Goal: Task Accomplishment & Management: Use online tool/utility

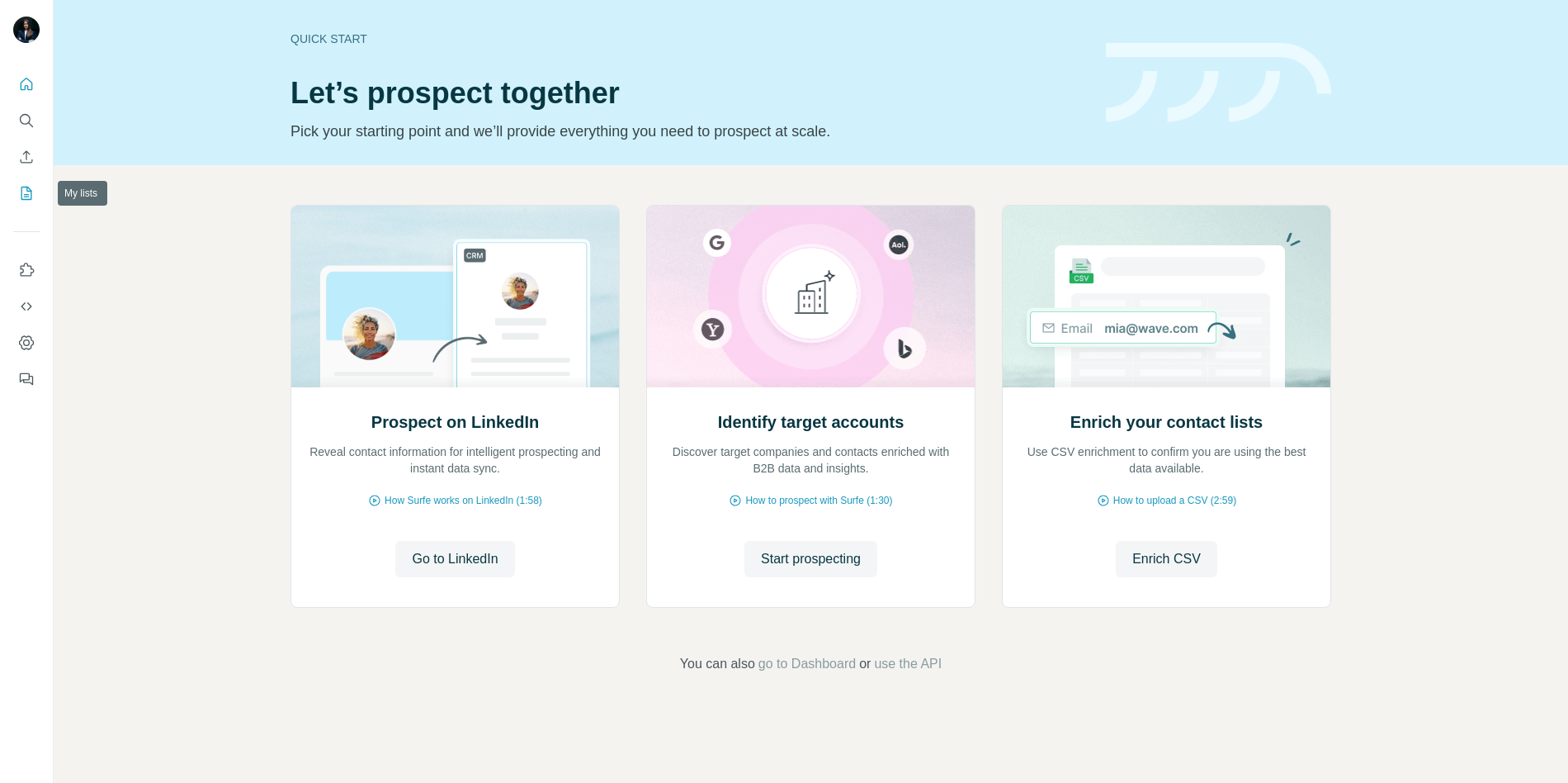
click at [25, 194] on icon "My lists" at bounding box center [27, 192] width 8 height 11
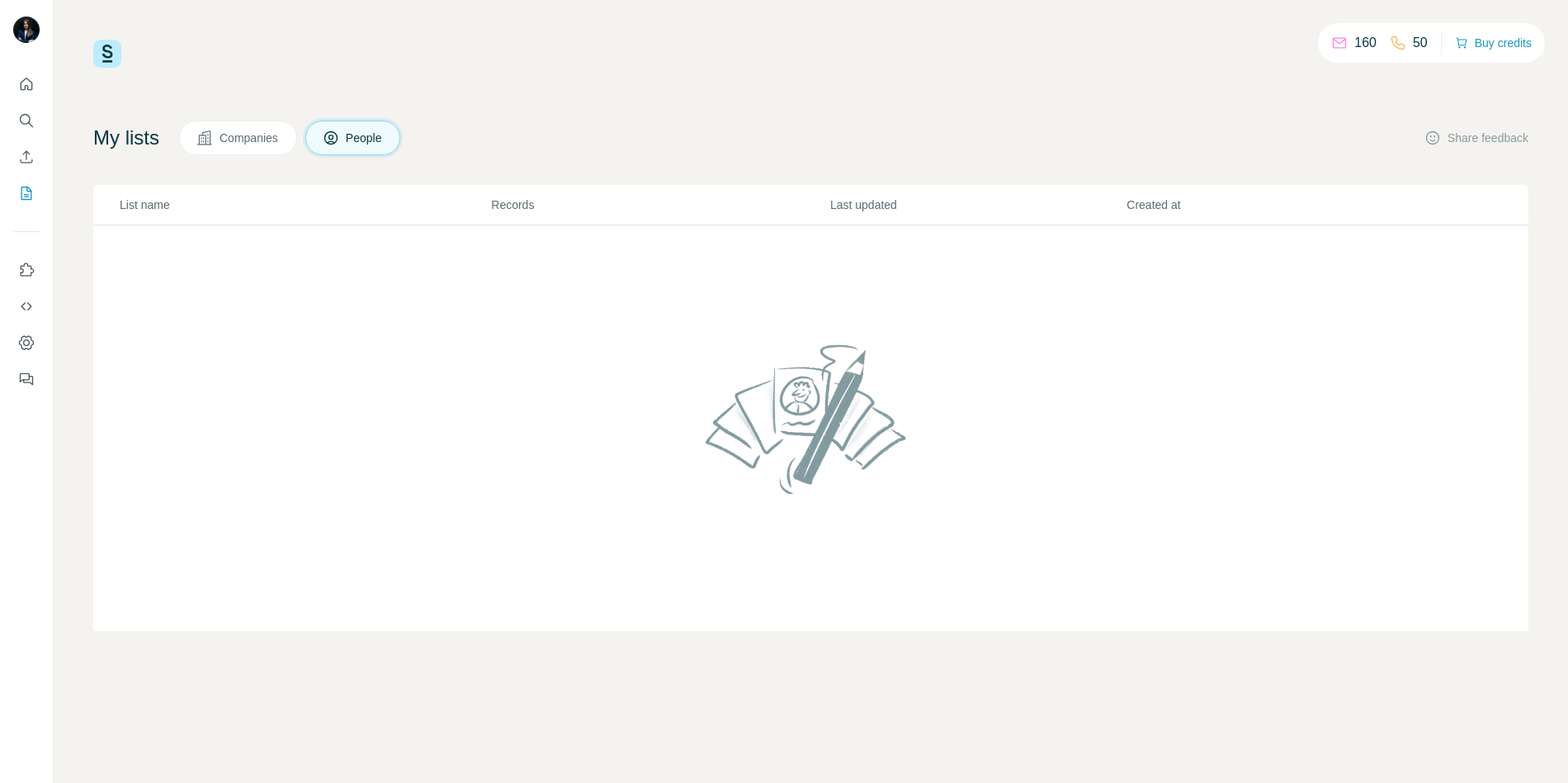
click at [247, 124] on button "Companies" at bounding box center [238, 137] width 118 height 35
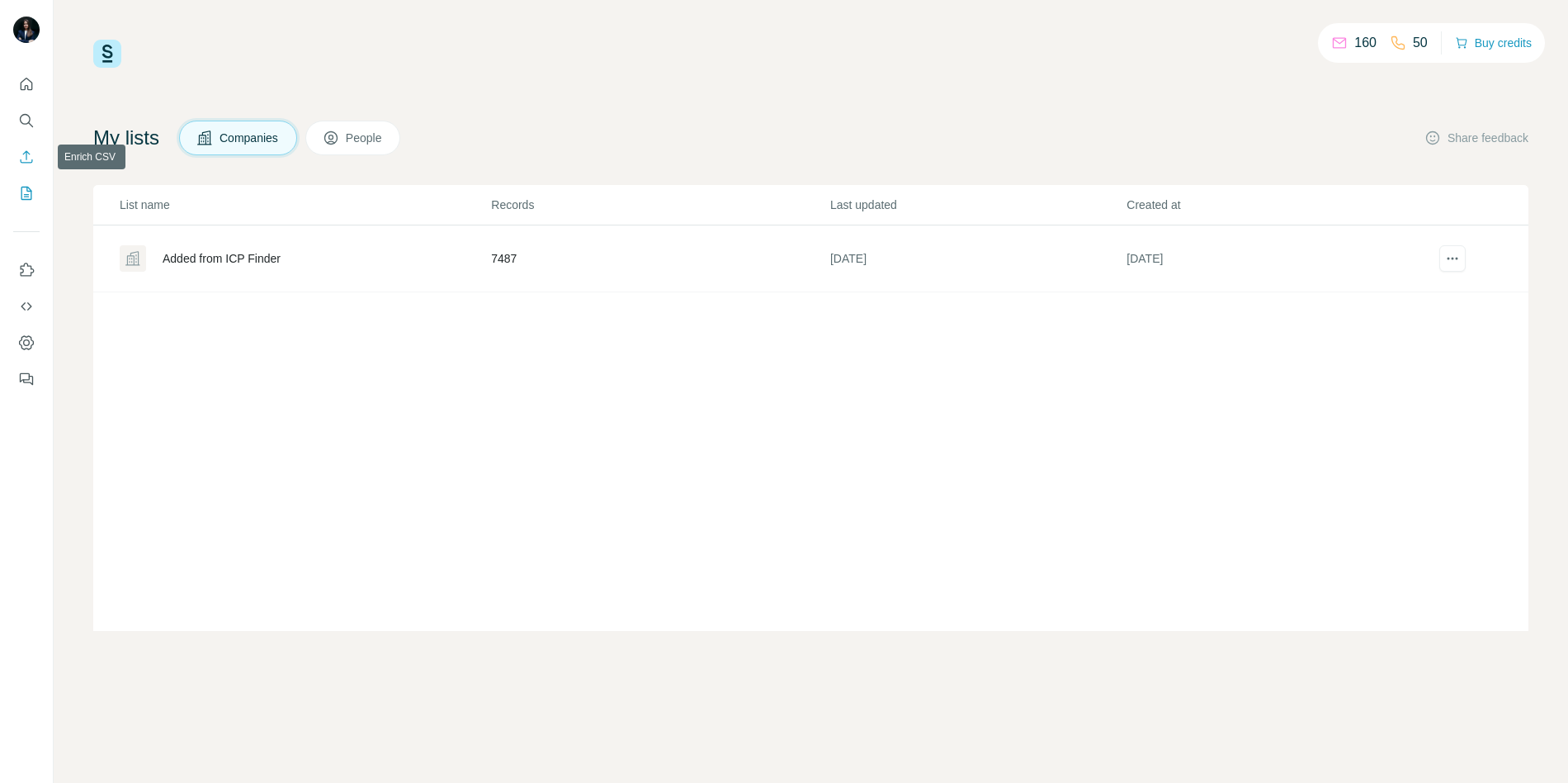
click at [28, 163] on icon "Enrich CSV" at bounding box center [26, 157] width 16 height 16
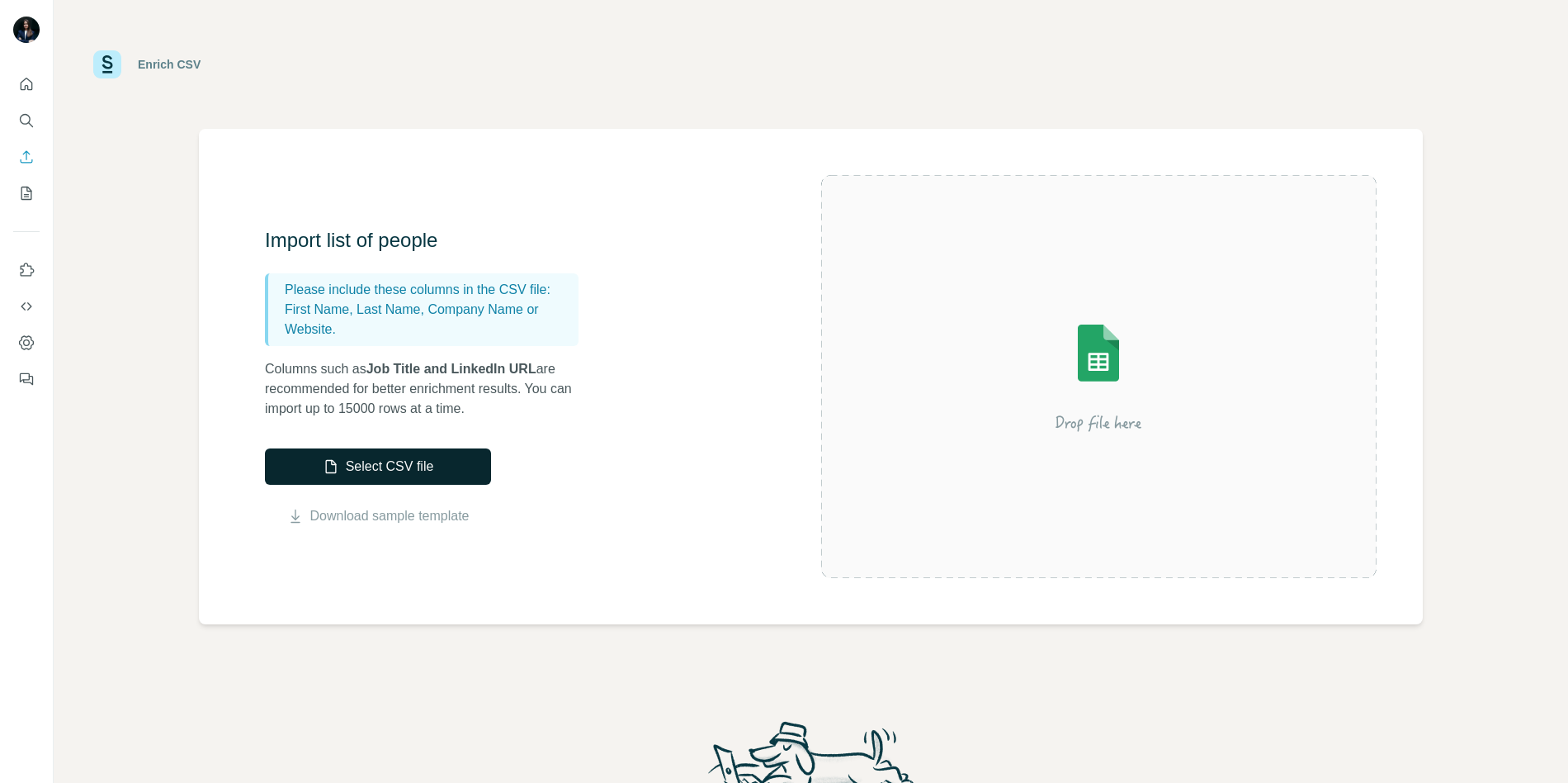
click at [429, 462] on button "Select CSV file" at bounding box center [378, 466] width 227 height 36
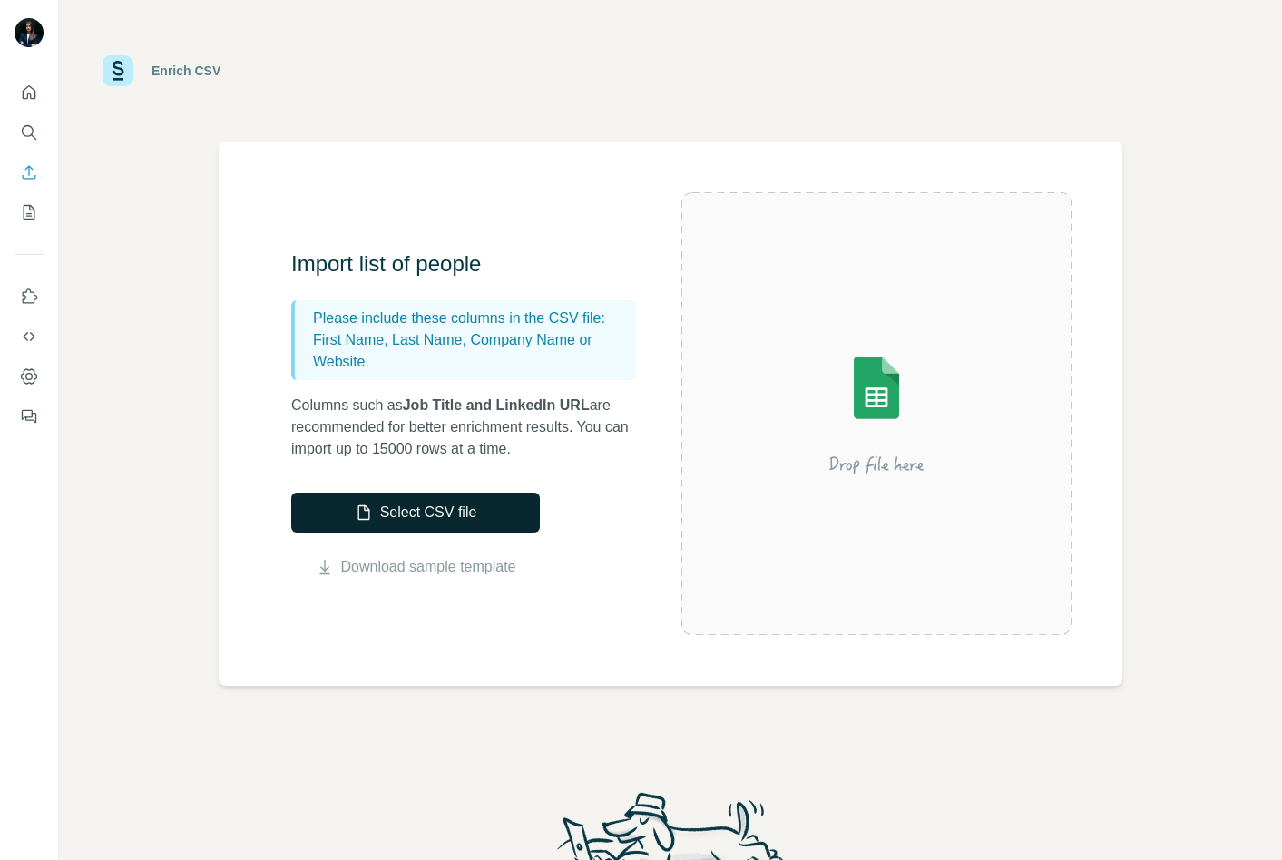
click at [396, 521] on button "Select CSV file" at bounding box center [415, 512] width 249 height 40
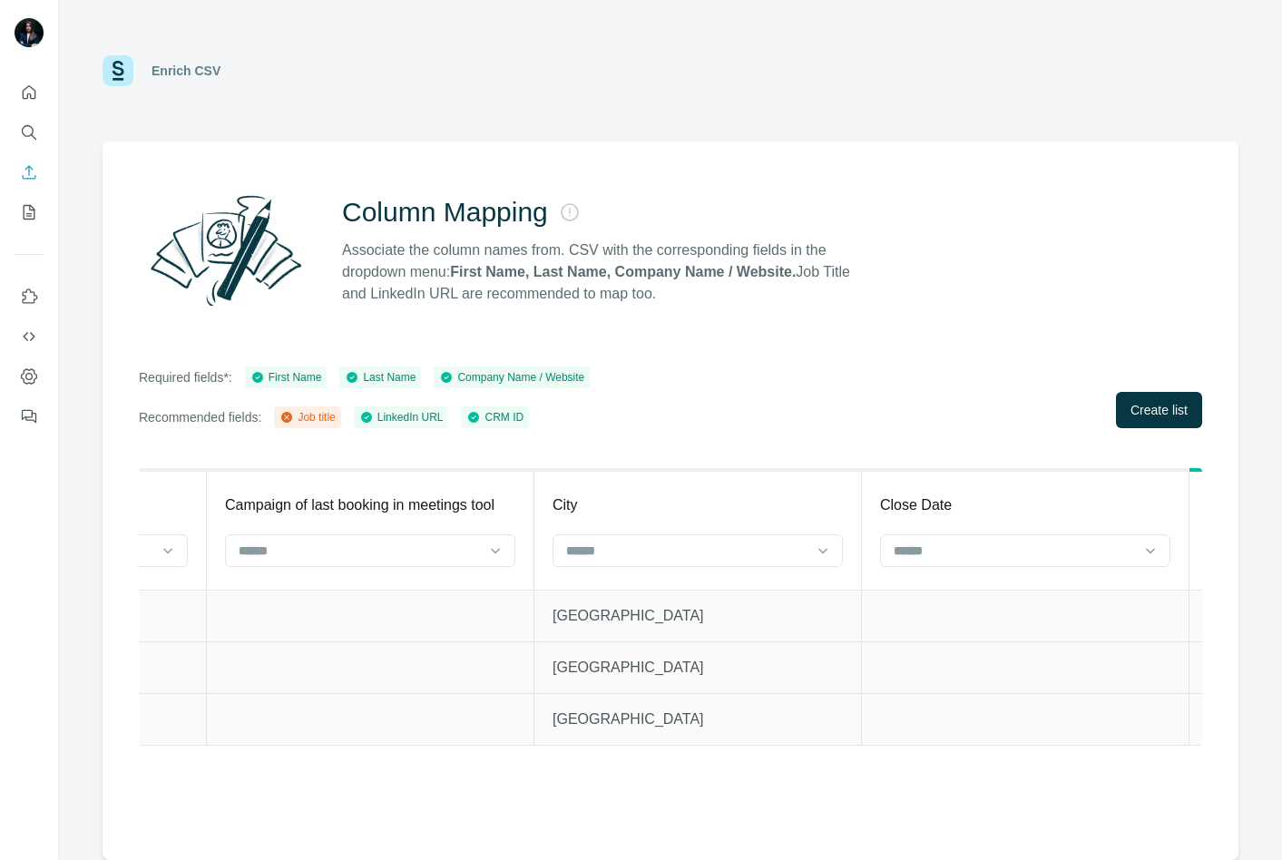
scroll to position [0, 918]
click at [740, 557] on input at bounding box center [683, 551] width 245 height 20
click at [753, 512] on div "City" at bounding box center [695, 505] width 290 height 22
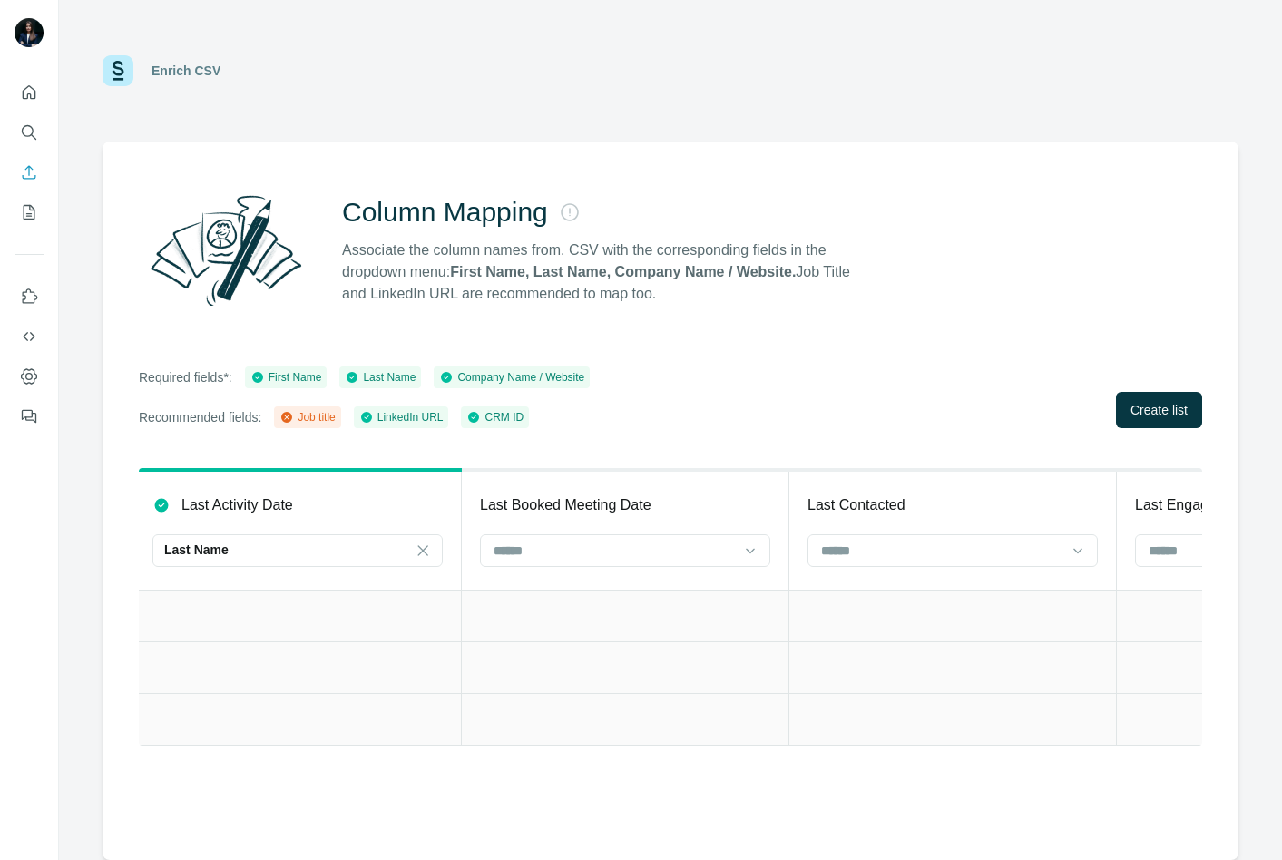
scroll to position [0, 11186]
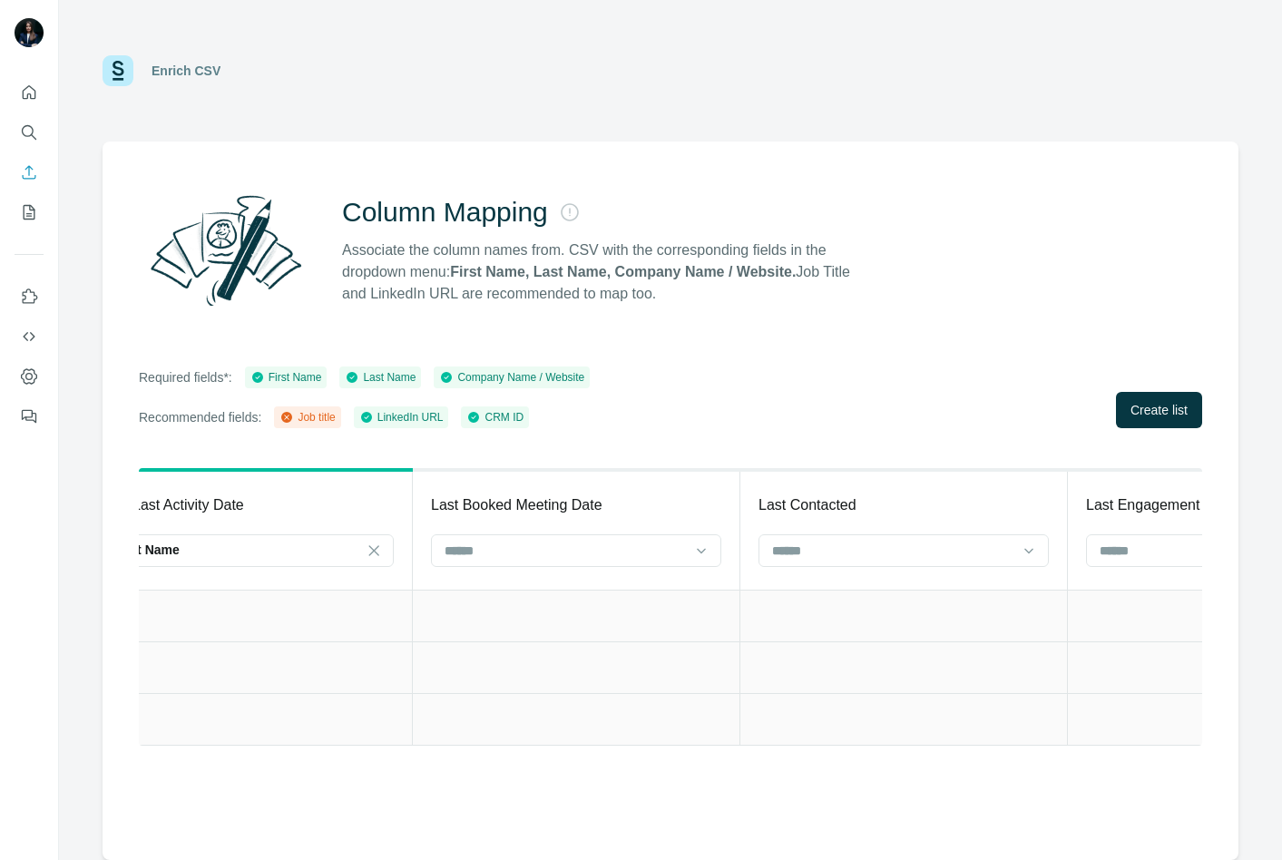
click at [419, 146] on div "Column Mapping Associate the column names from. CSV with the corresponding fiel…" at bounding box center [669, 500] width 1135 height 718
click at [26, 136] on icon "Search" at bounding box center [29, 132] width 18 height 18
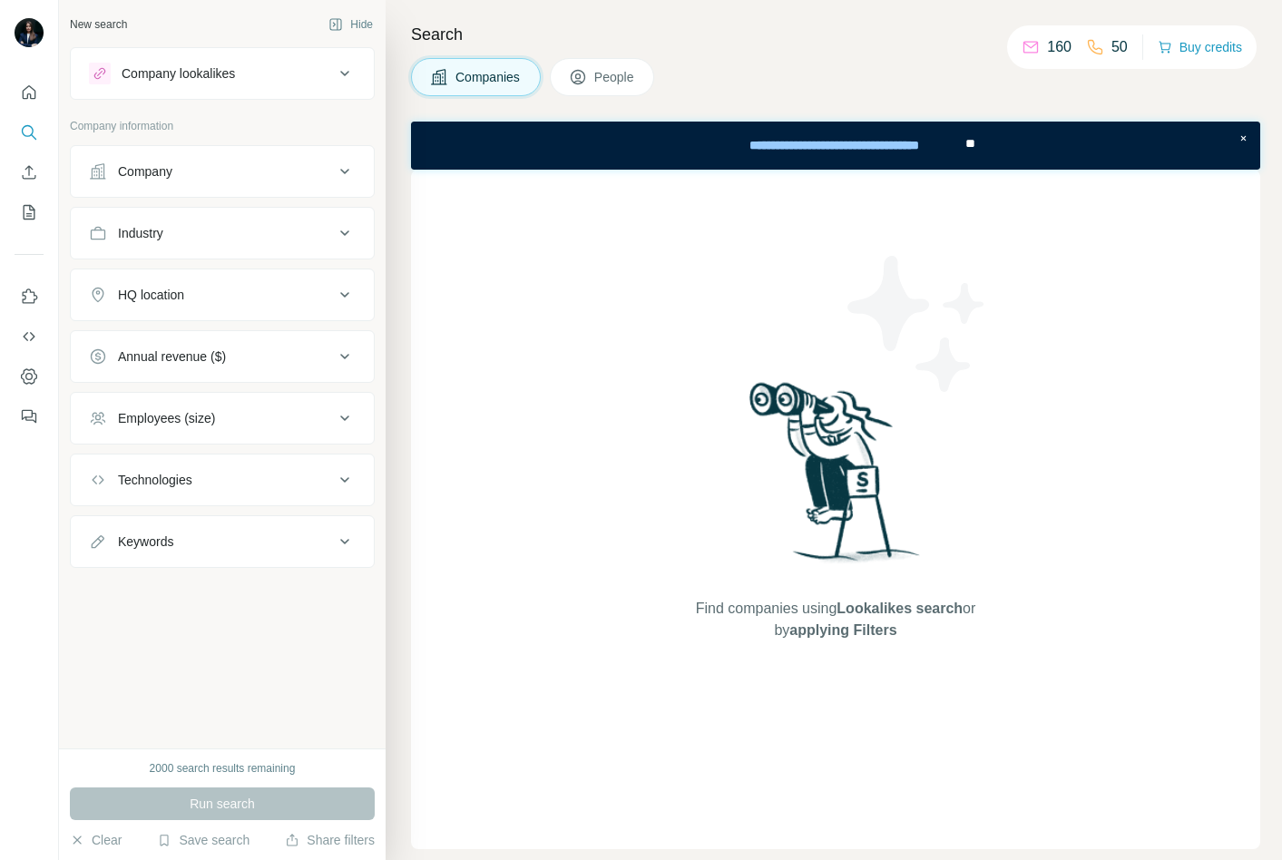
click at [654, 73] on button "People" at bounding box center [602, 77] width 105 height 38
